Goal: Task Accomplishment & Management: Manage account settings

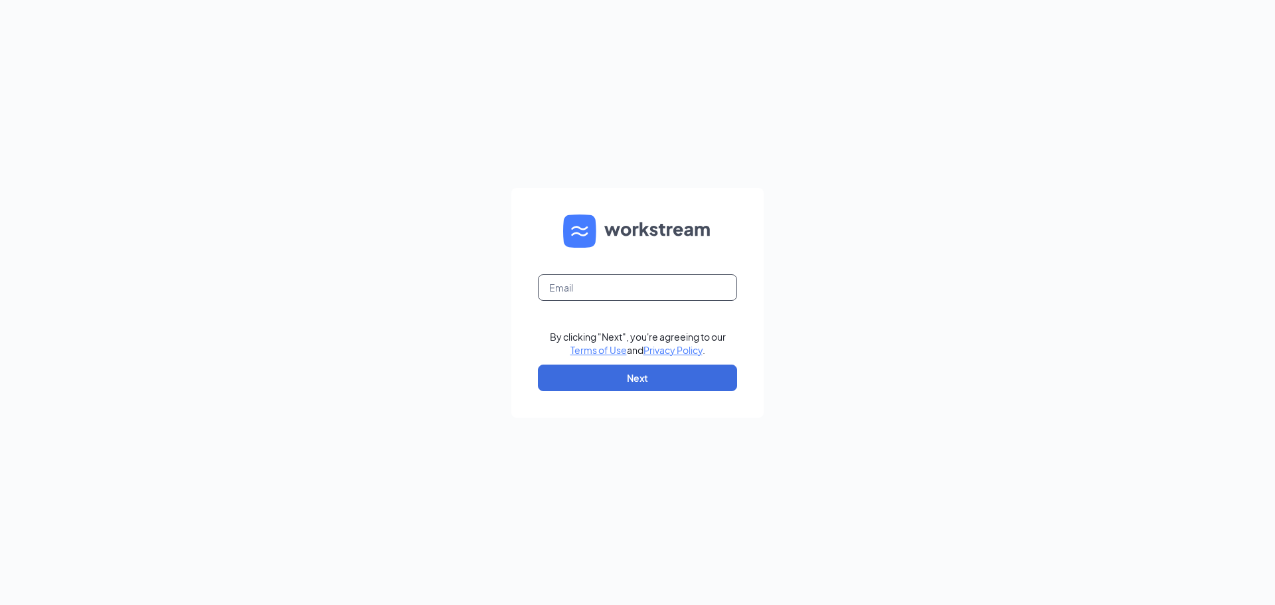
click at [669, 294] on input "text" at bounding box center [637, 287] width 199 height 27
type input "[EMAIL_ADDRESS][DOMAIN_NAME]"
click at [693, 368] on button "Next" at bounding box center [637, 377] width 199 height 27
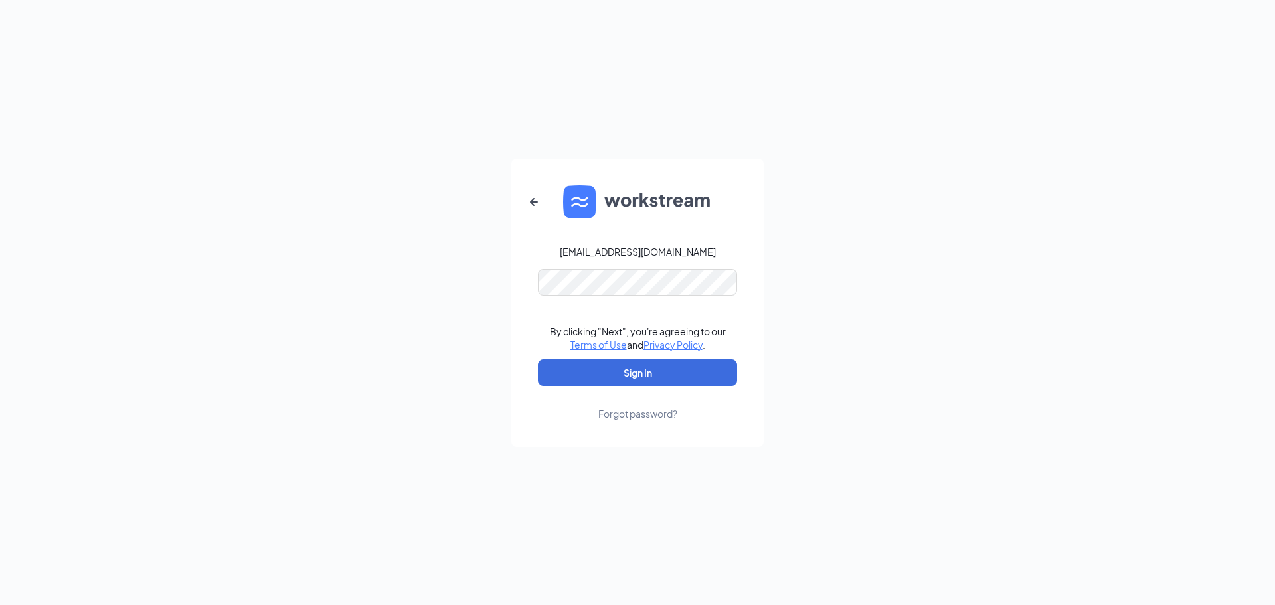
click at [718, 297] on form "[EMAIL_ADDRESS][DOMAIN_NAME] By clicking "Next", you're agreeing to our Terms o…" at bounding box center [637, 303] width 252 height 288
click at [690, 361] on button "Sign In" at bounding box center [637, 372] width 199 height 27
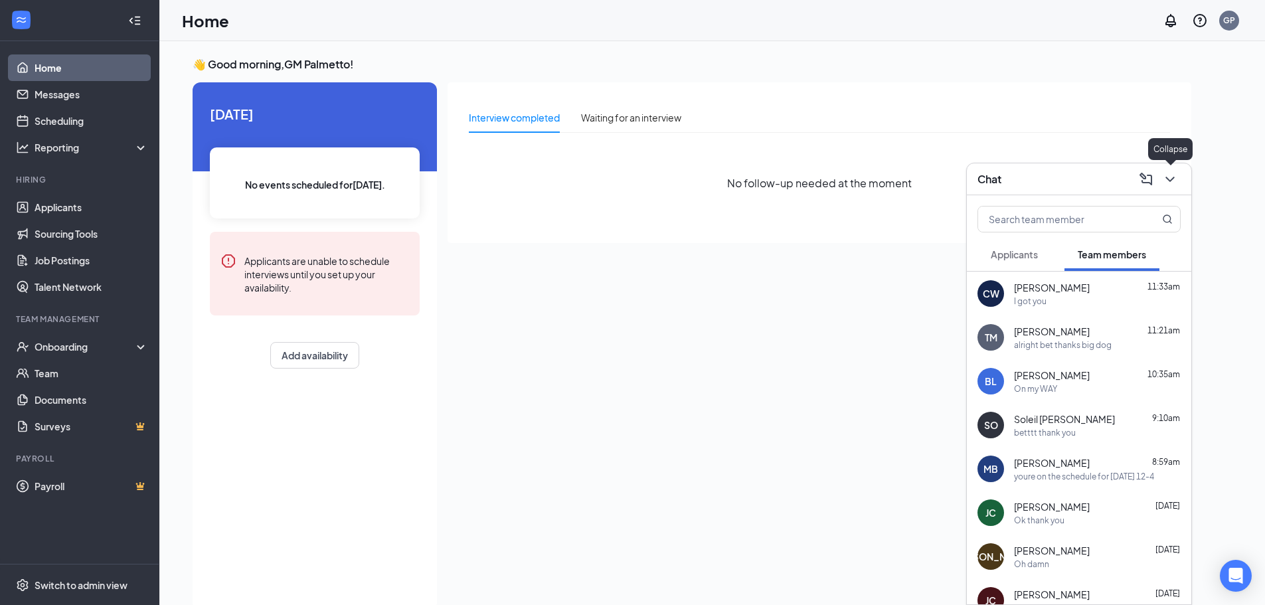
click at [1169, 183] on icon "ChevronDown" at bounding box center [1170, 179] width 16 height 16
